Goal: Information Seeking & Learning: Learn about a topic

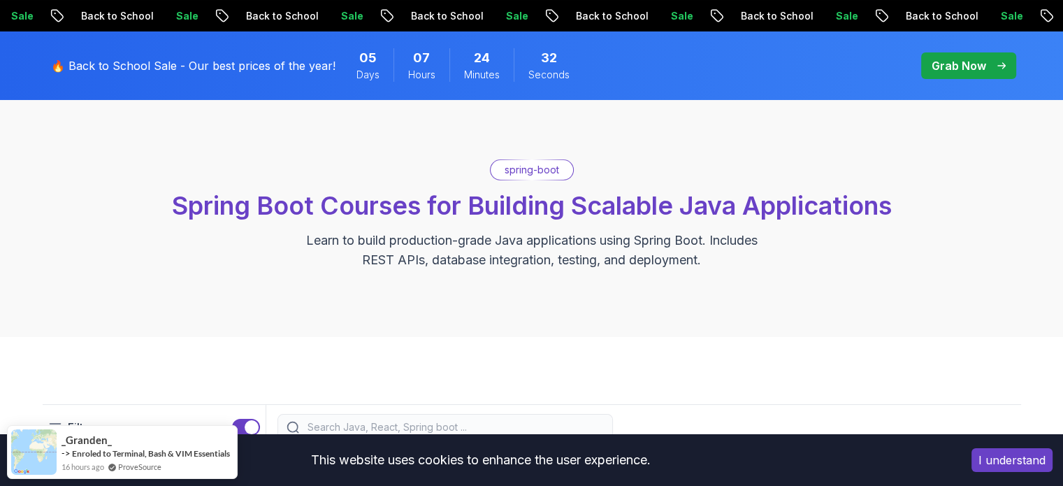
scroll to position [88, 0]
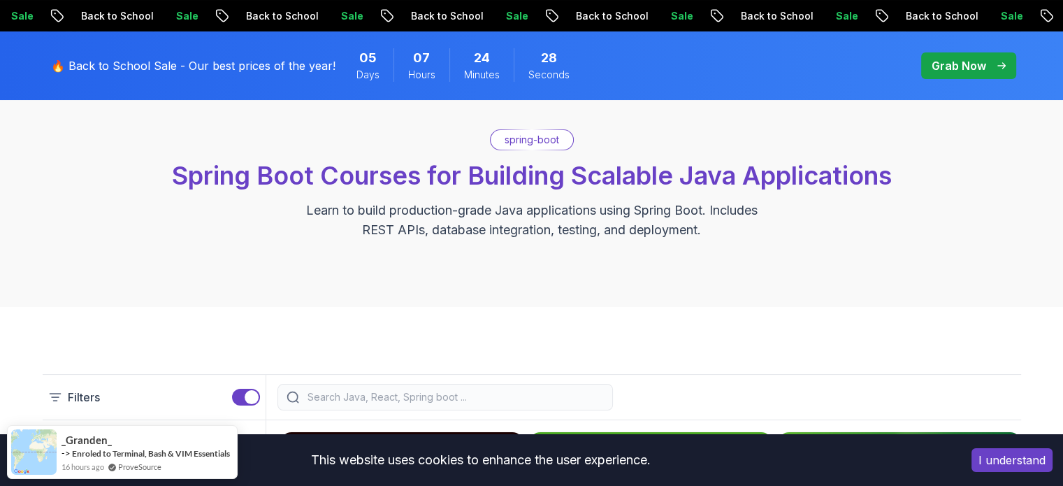
click at [1050, 252] on div "spring-boot Spring Boot Courses for Building Scalable Java Applications Learn t…" at bounding box center [531, 184] width 1063 height 245
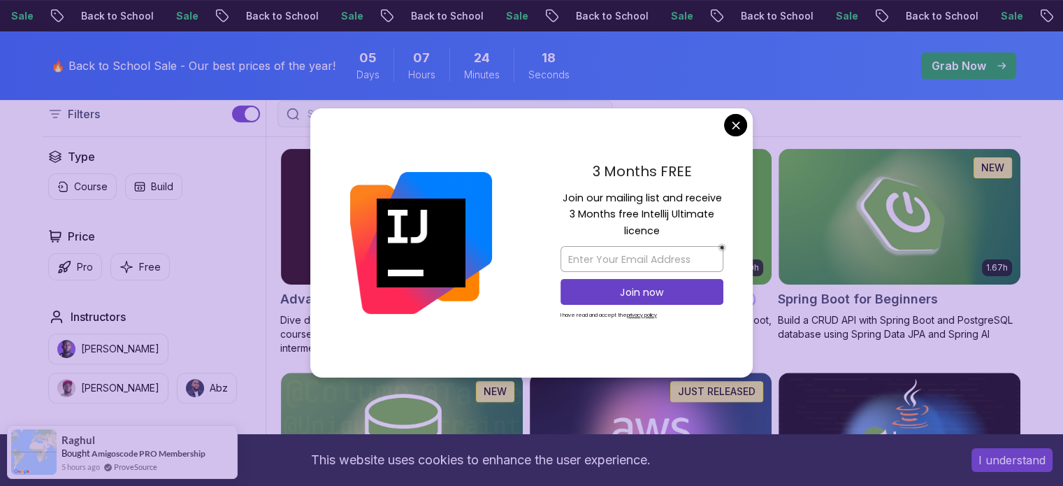
scroll to position [372, 0]
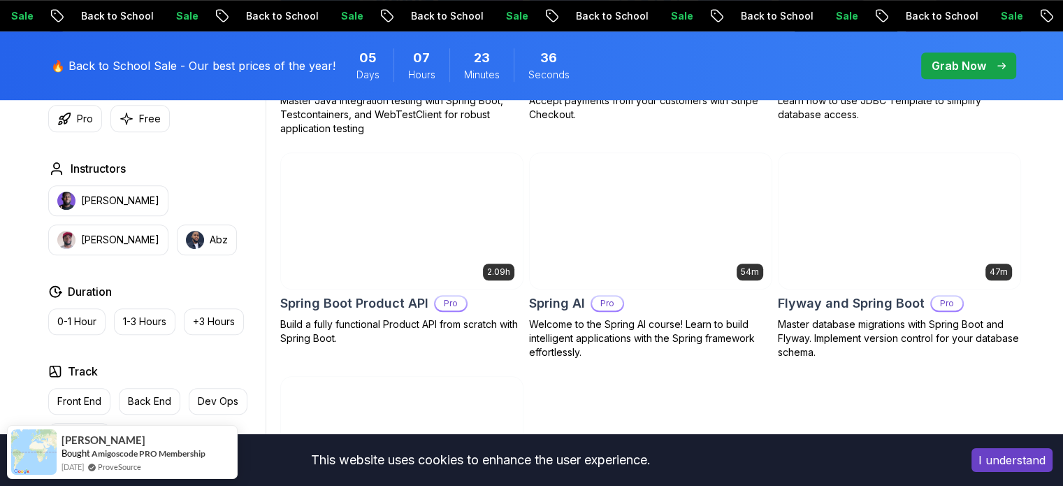
scroll to position [1050, 0]
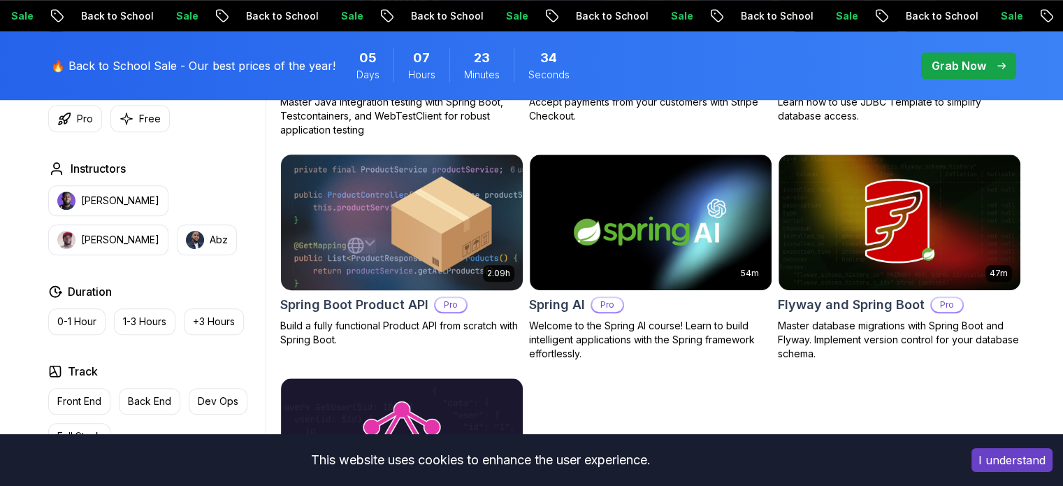
click at [392, 223] on img at bounding box center [402, 222] width 254 height 142
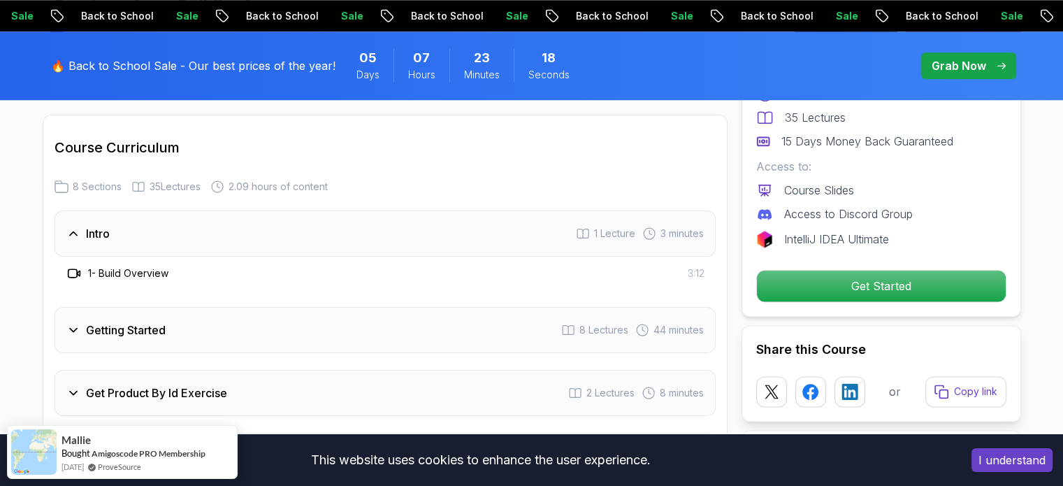
scroll to position [1730, 0]
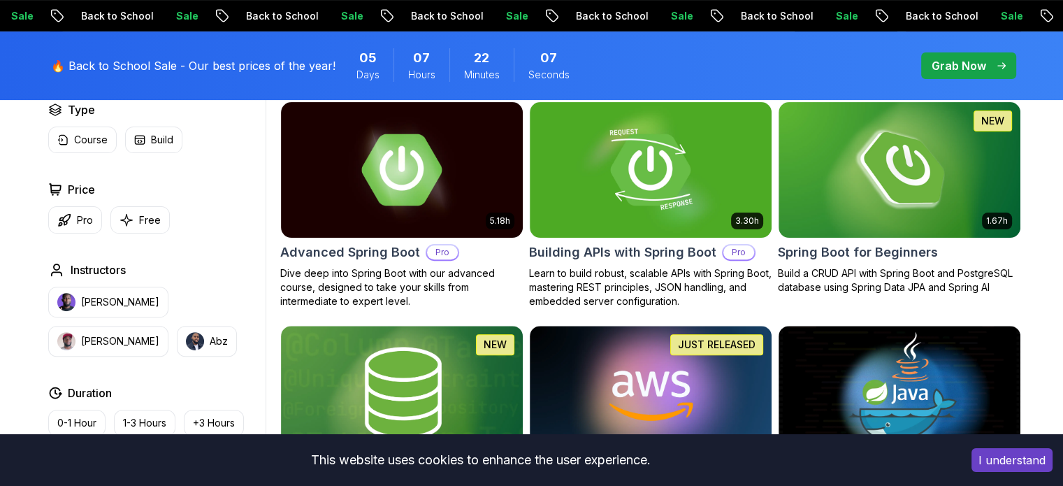
scroll to position [415, 0]
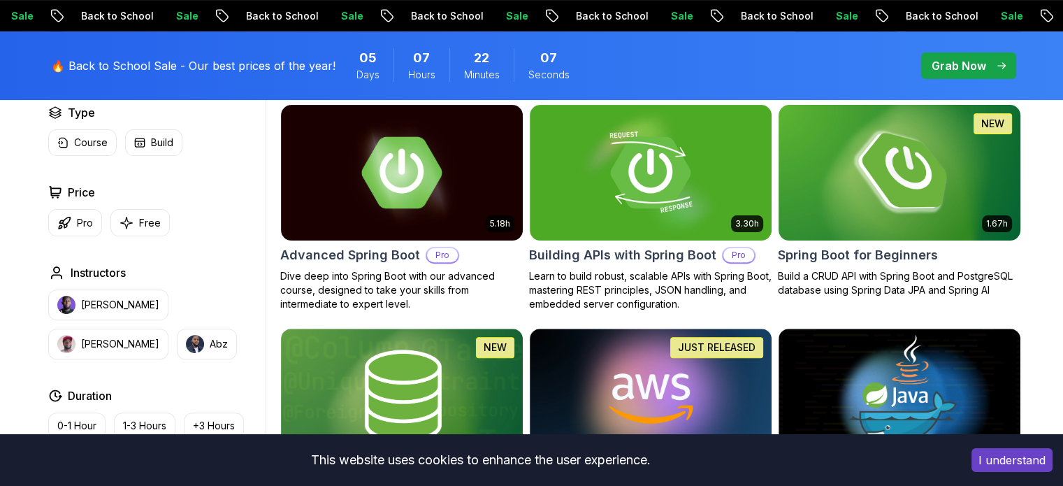
click at [889, 198] on img at bounding box center [899, 172] width 254 height 142
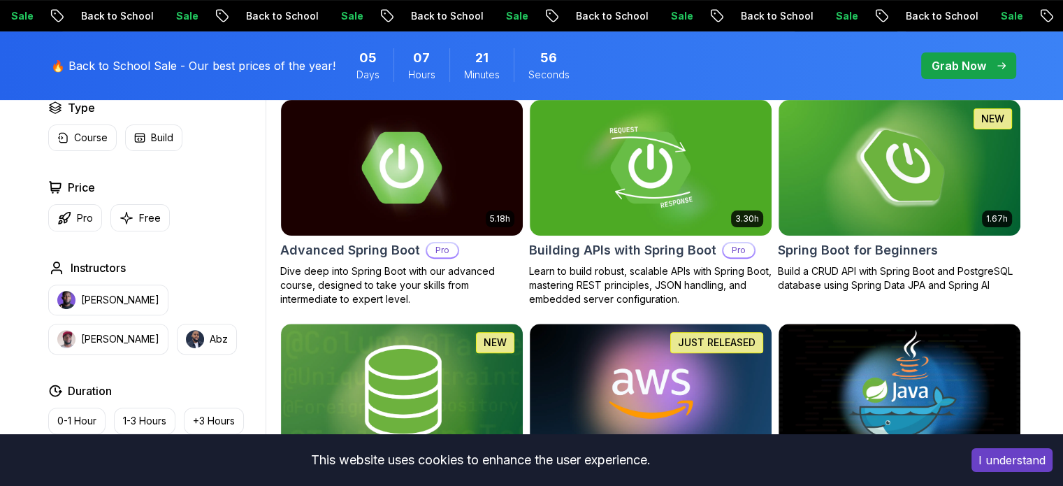
scroll to position [415, 0]
